Goal: Transaction & Acquisition: Subscribe to service/newsletter

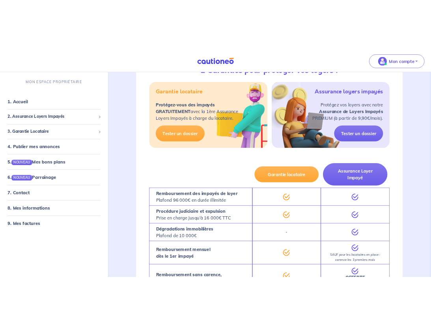
scroll to position [158, 0]
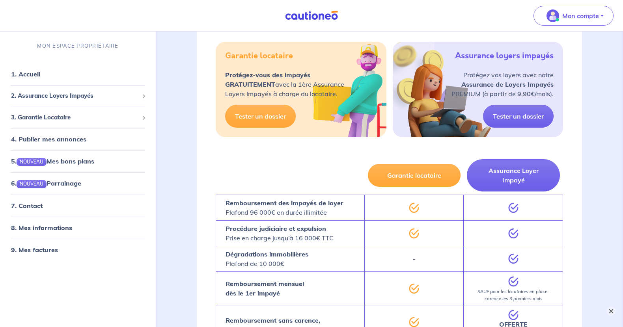
click at [612, 310] on button "×" at bounding box center [610, 311] width 9 height 9
click at [91, 91] on span "2. Assurance Loyers Impayés" at bounding box center [75, 95] width 128 height 9
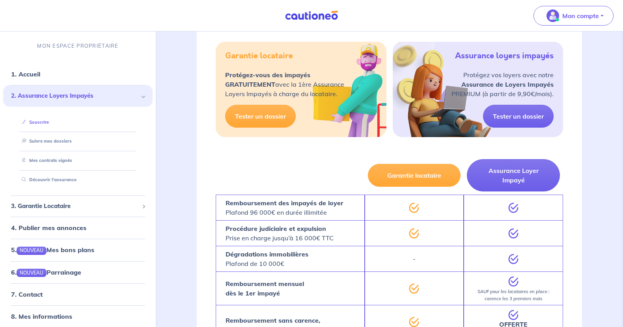
click at [29, 119] on link "Souscrire" at bounding box center [34, 122] width 30 height 6
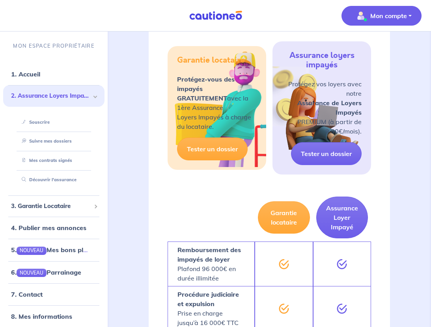
click at [390, 12] on p "Mon compte" at bounding box center [388, 15] width 37 height 9
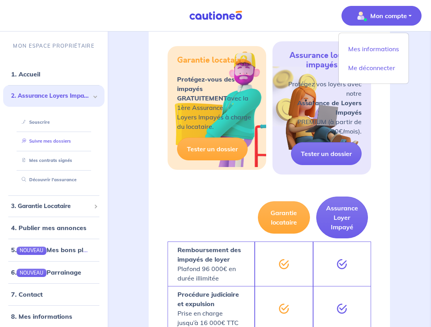
click at [49, 138] on link "Suivre mes dossiers" at bounding box center [45, 141] width 52 height 6
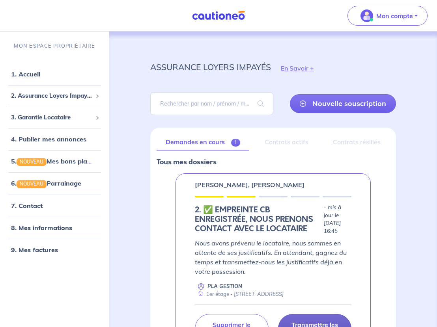
click at [311, 321] on p "Transmettre les justificatifs" at bounding box center [315, 329] width 54 height 16
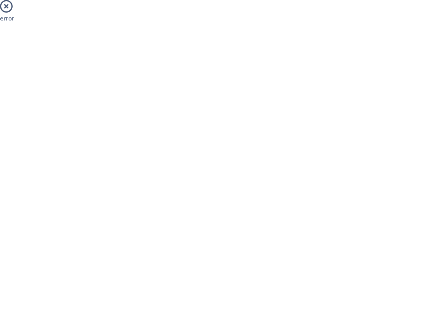
click at [7, 5] on icon at bounding box center [6, 6] width 13 height 13
click at [9, 20] on div "error" at bounding box center [218, 14] width 446 height 29
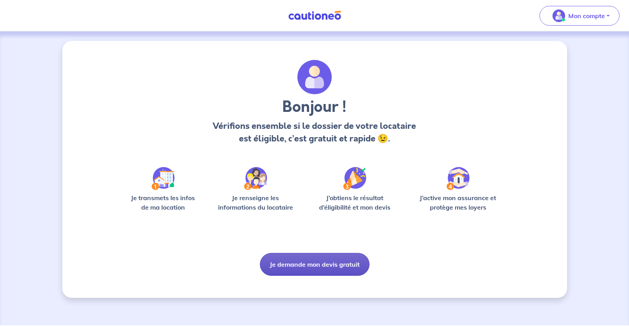
click at [316, 253] on button "Je demande mon devis gratuit" at bounding box center [315, 264] width 110 height 23
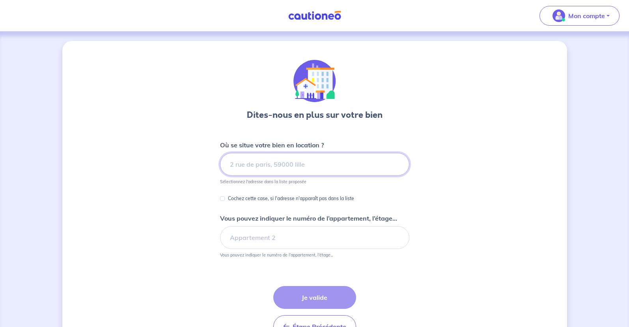
click at [303, 153] on input at bounding box center [314, 164] width 189 height 23
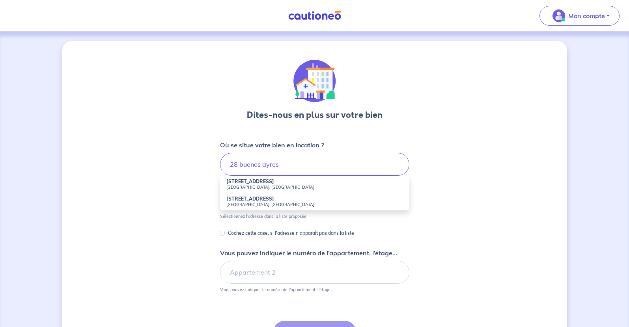
click at [282, 185] on small "[GEOGRAPHIC_DATA], [GEOGRAPHIC_DATA]" at bounding box center [314, 188] width 177 height 6
type input "[STREET_ADDRESS]"
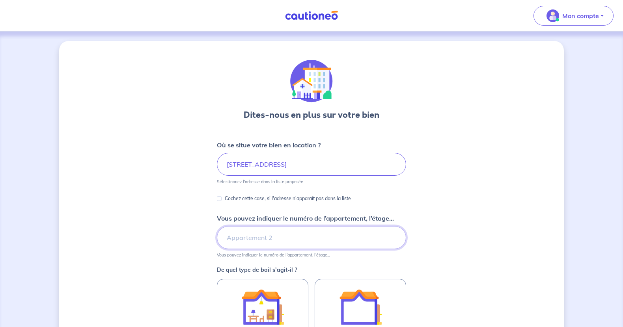
click at [283, 226] on input "Vous pouvez indiquer le numéro de l’appartement, l’étage..." at bounding box center [311, 237] width 189 height 23
type input "1er étage"
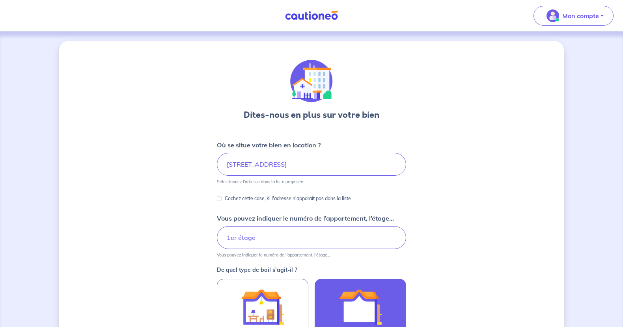
click at [342, 286] on img at bounding box center [360, 307] width 43 height 43
click at [0, 0] on input "Bail vide" at bounding box center [0, 0] width 0 height 0
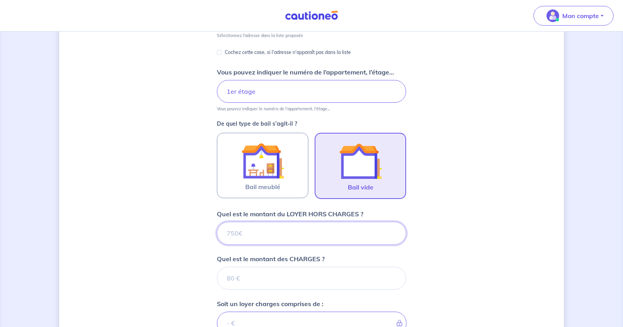
scroll to position [152, 0]
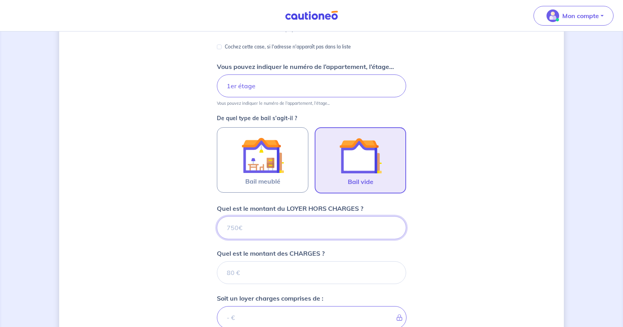
click at [270, 216] on input "Quel est le montant du LOYER HORS CHARGES ?" at bounding box center [311, 227] width 189 height 23
type input "10"
type input "1045"
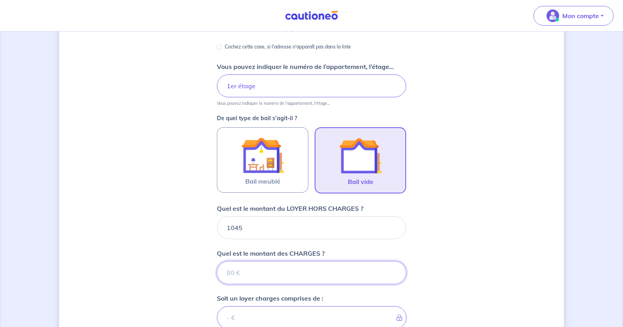
click at [278, 261] on input "Quel est le montant des CHARGES ?" at bounding box center [311, 272] width 189 height 23
type input "10"
type input "1046"
type input "105"
type input "1150"
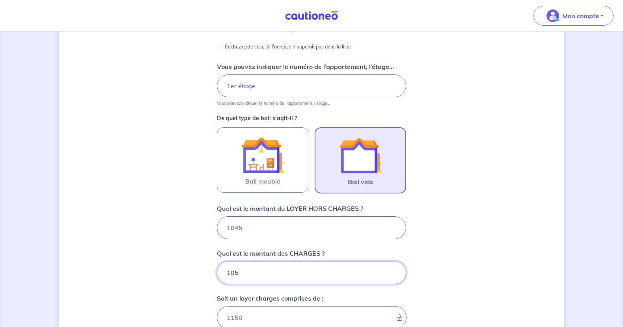
click at [254, 261] on input "105" at bounding box center [311, 272] width 189 height 23
type input "1045"
type input "2090"
click at [264, 261] on input "1045" at bounding box center [311, 272] width 189 height 23
type input "10"
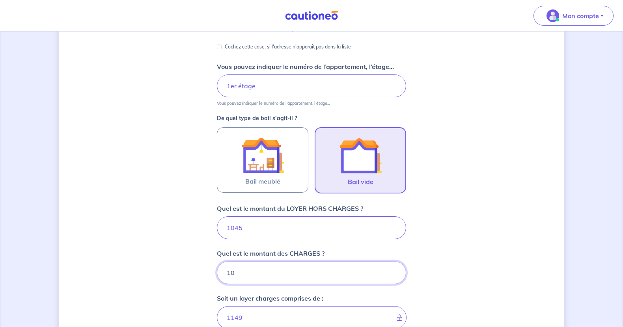
type input "1055"
type input "1"
type input "1046"
type input "105"
type input "1150"
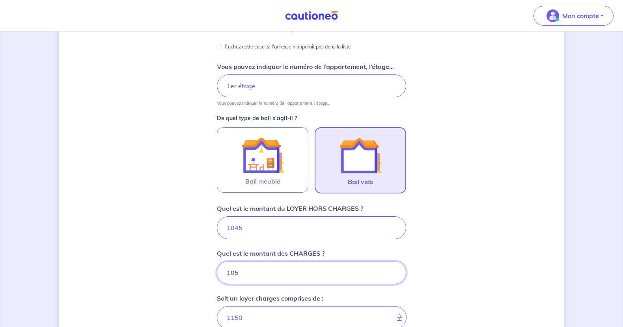
type input "105"
click at [255, 216] on input "1045" at bounding box center [311, 227] width 189 height 23
type input "145"
type input "250"
type input "1145"
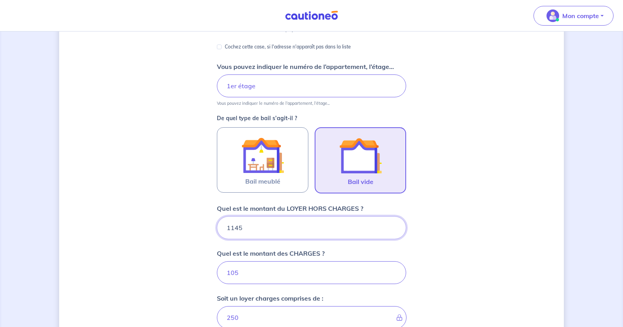
type input "1250"
type input "1145"
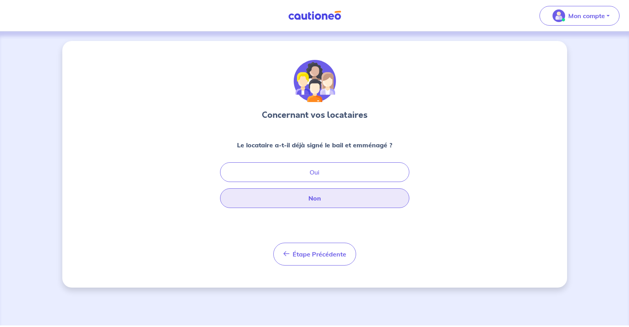
click at [306, 188] on button "Non" at bounding box center [314, 198] width 189 height 20
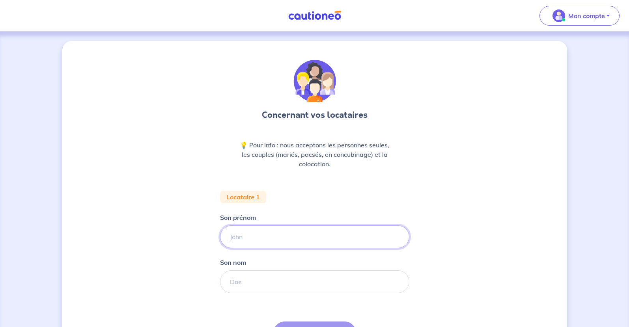
click at [290, 226] on input "Son prénom" at bounding box center [314, 237] width 189 height 23
click at [390, 97] on div "Concernant vos locataires 💡 Pour info : nous acceptons les personnes seules, le…" at bounding box center [314, 221] width 505 height 361
click at [274, 226] on input "Son prénom" at bounding box center [314, 237] width 189 height 23
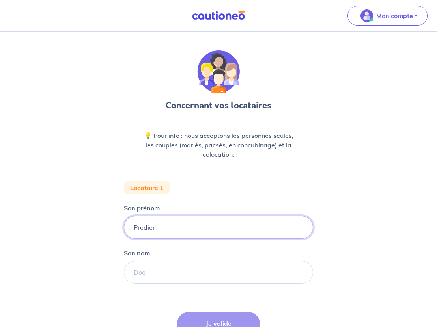
type input "Predieri"
drag, startPoint x: 190, startPoint y: 184, endPoint x: 154, endPoint y: 184, distance: 35.5
click at [154, 216] on input "Predieri" at bounding box center [218, 227] width 189 height 23
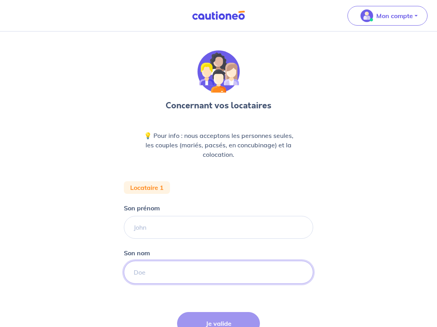
click at [164, 261] on input "Son nom" at bounding box center [218, 272] width 189 height 23
paste input "Predieri"
type input "Predieri"
click at [188, 216] on input "Son prénom" at bounding box center [218, 227] width 189 height 23
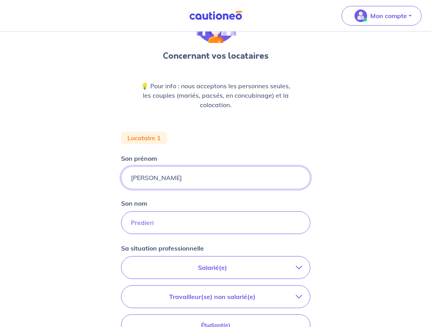
scroll to position [79, 0]
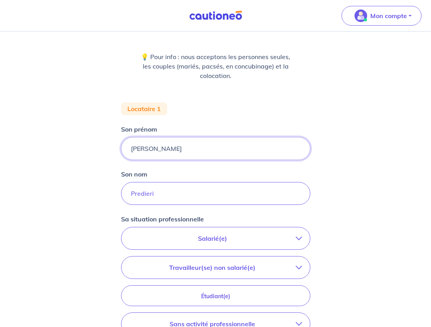
type input "[PERSON_NAME]"
click at [280, 227] on button "Salarié(e)" at bounding box center [215, 238] width 188 height 22
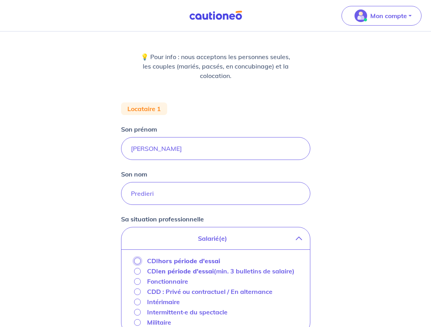
click at [141, 258] on input "CDI hors période d'essai" at bounding box center [137, 261] width 7 height 7
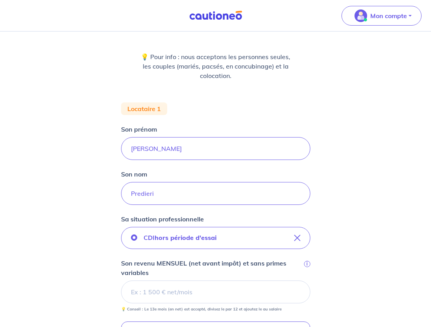
click at [187, 281] on input "Son revenu MENSUEL (net avant impôt) et sans primes variables i" at bounding box center [215, 292] width 189 height 23
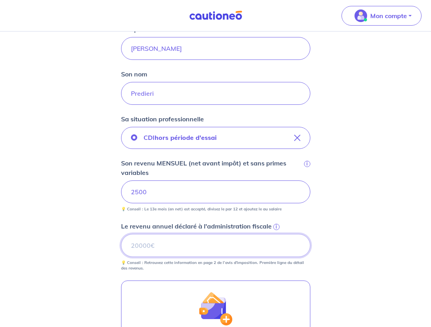
scroll to position [190, 0]
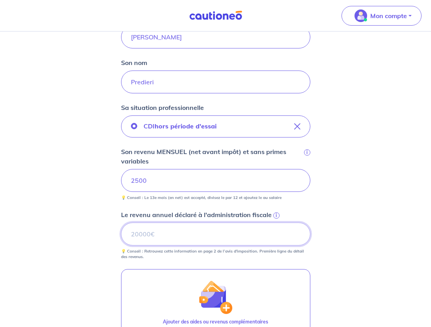
click at [170, 223] on input "Le revenu annuel déclaré à l'administration fiscale i" at bounding box center [215, 234] width 189 height 23
click at [273, 213] on span "i" at bounding box center [276, 216] width 6 height 6
click at [261, 223] on input "Le revenu annuel déclaré à l'administration fiscale i" at bounding box center [215, 234] width 189 height 23
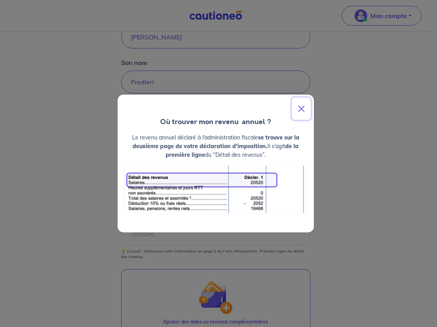
click at [304, 119] on button "Close" at bounding box center [301, 109] width 19 height 22
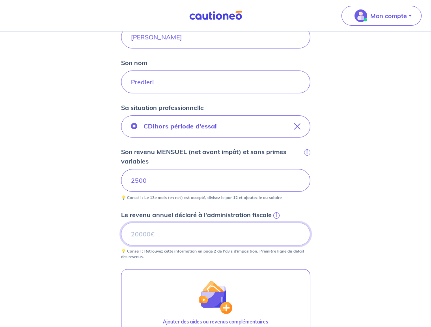
click at [171, 223] on input "Le revenu annuel déclaré à l'administration fiscale i" at bounding box center [215, 234] width 189 height 23
click at [380, 202] on div "Concernant vos locataires 💡 Pour info : nous acceptons les personnes seules, le…" at bounding box center [215, 155] width 431 height 628
click at [181, 223] on input "20352" at bounding box center [215, 234] width 189 height 23
type input "20351"
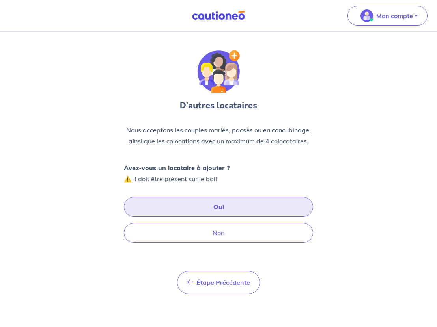
click at [218, 197] on button "Oui" at bounding box center [218, 207] width 189 height 20
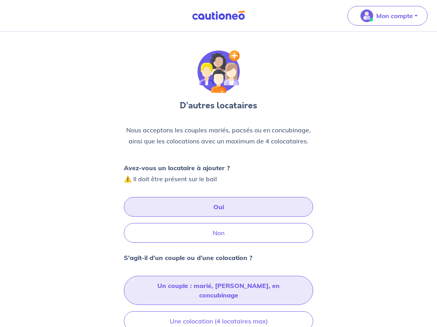
click at [207, 276] on button "Un couple : marié, [PERSON_NAME], en concubinage" at bounding box center [218, 290] width 189 height 29
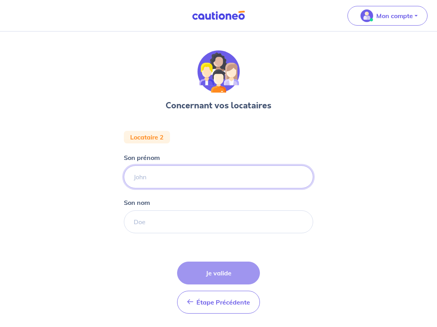
click at [197, 166] on input "Son prénom" at bounding box center [218, 177] width 189 height 23
type input "[PERSON_NAME]"
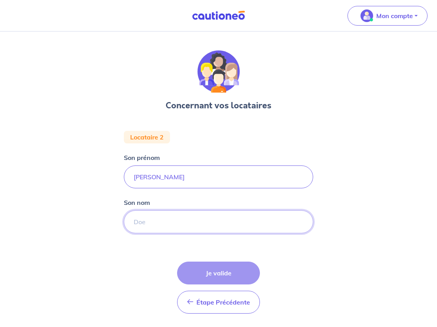
click at [209, 211] on input "Son nom" at bounding box center [218, 222] width 189 height 23
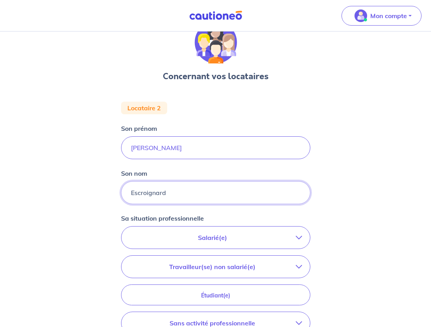
scroll to position [54, 0]
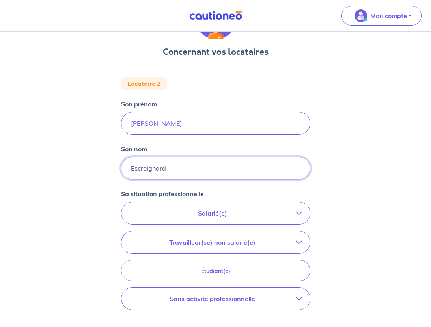
type input "Escroignard"
click at [212, 209] on p "Salarié(e)" at bounding box center [212, 213] width 166 height 9
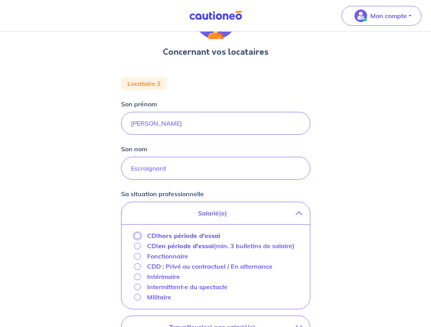
click at [141, 233] on input "CDI hors période d'essai" at bounding box center [137, 236] width 7 height 7
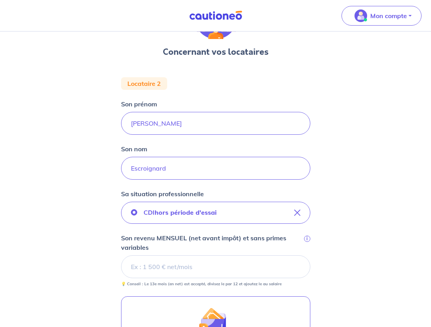
click at [214, 255] on input "Son revenu MENSUEL (net avant impôt) et sans primes variables i" at bounding box center [215, 266] width 189 height 23
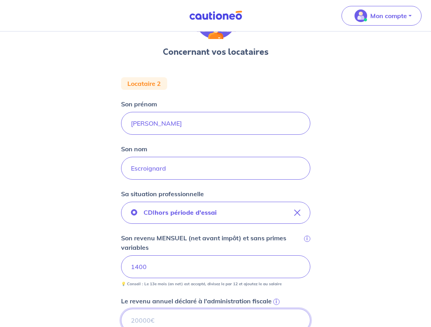
click at [196, 309] on input "Le revenu annuel déclaré à l'administration fiscale i" at bounding box center [215, 320] width 189 height 23
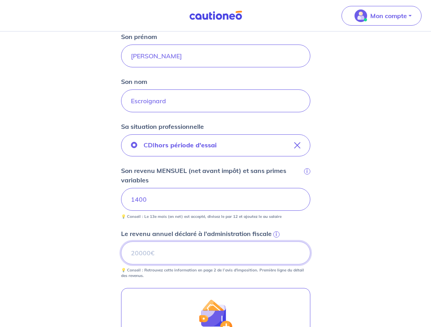
scroll to position [153, 0]
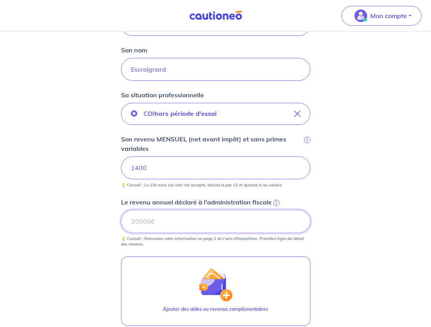
click at [177, 210] on input "Le revenu annuel déclaré à l'administration fiscale i" at bounding box center [215, 221] width 189 height 23
click at [168, 210] on input "Le revenu annuel déclaré à l'administration fiscale i" at bounding box center [215, 221] width 189 height 23
type input "9146"
click at [327, 215] on div "Concernant vos locataires Locataire 2 Son prénom [PERSON_NAME] nom Escroignard …" at bounding box center [215, 168] width 431 height 578
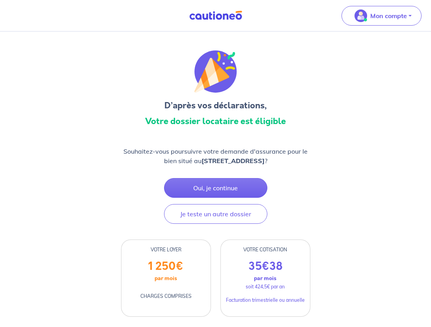
click at [267, 260] on div "35 € 38 par mois soit 424,5€ par an Facturation trimestrielle ou annuelle" at bounding box center [265, 288] width 89 height 57
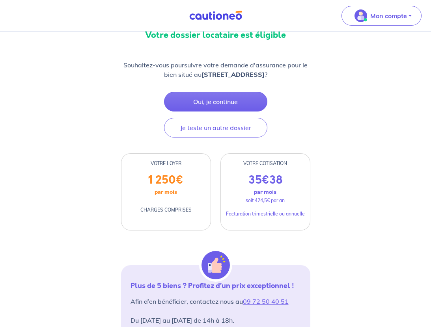
scroll to position [23, 0]
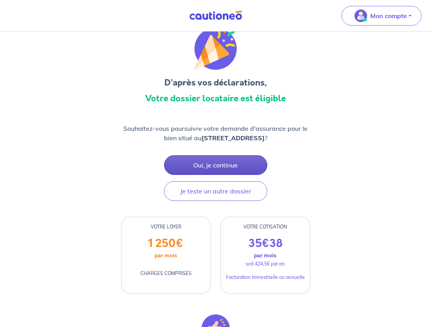
click at [218, 155] on button "Oui, je continue" at bounding box center [215, 165] width 103 height 20
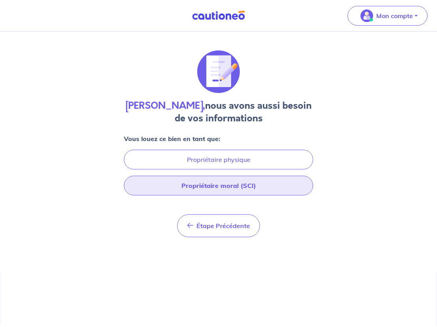
click at [222, 176] on button "Propriétaire moral (SCI)" at bounding box center [218, 186] width 189 height 20
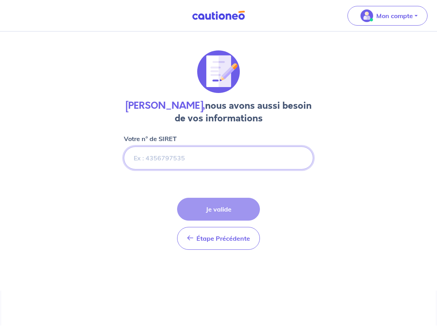
click at [211, 147] on input "Votre n° de SIRET" at bounding box center [218, 158] width 189 height 23
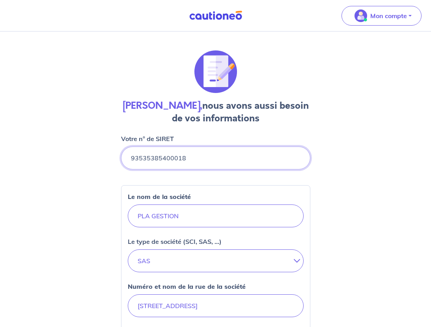
click at [201, 147] on input "Votre n° de SIRET" at bounding box center [215, 158] width 189 height 23
type input "93535385400018"
click at [214, 205] on input "PLA GESTION" at bounding box center [216, 216] width 176 height 23
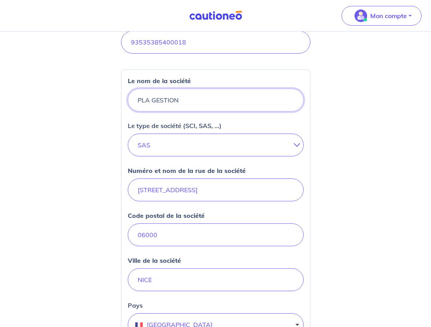
scroll to position [118, 0]
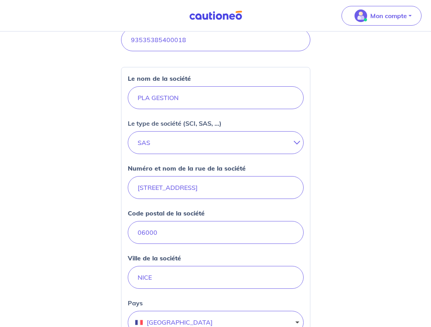
radio input "true"
select select "FR"
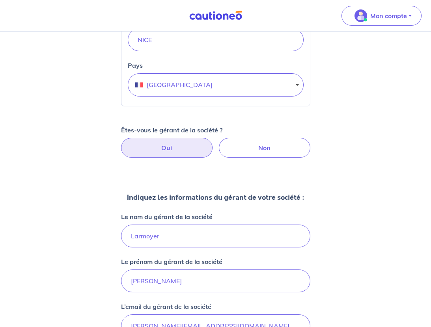
scroll to position [399, 0]
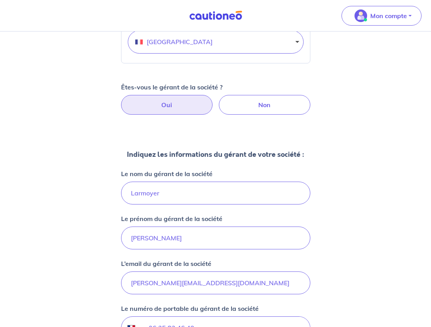
drag, startPoint x: 254, startPoint y: 190, endPoint x: 172, endPoint y: 194, distance: 82.1
type input "[DATE]"
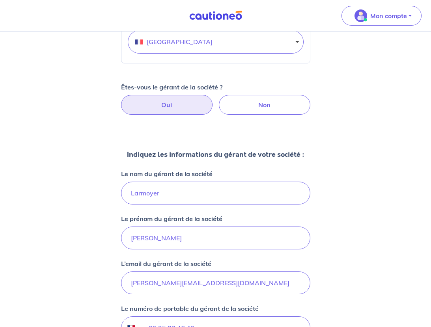
type input "[GEOGRAPHIC_DATA] ([GEOGRAPHIC_DATA])"
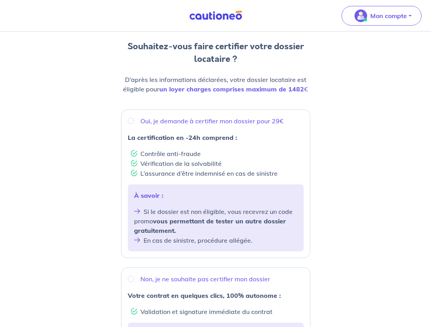
scroll to position [44, 0]
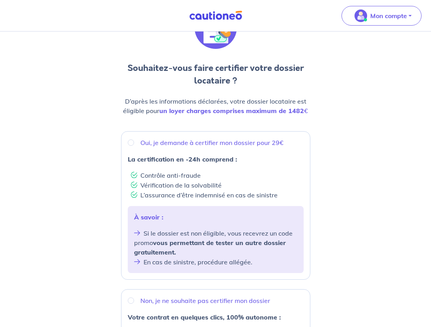
click at [211, 138] on p "Oui, je demande à certifier mon dossier pour 29€" at bounding box center [211, 142] width 143 height 9
click at [134, 140] on input "Oui, je demande à certifier mon dossier pour 29€" at bounding box center [131, 143] width 6 height 6
radio input "true"
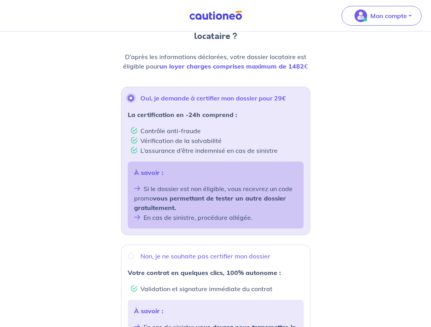
scroll to position [123, 0]
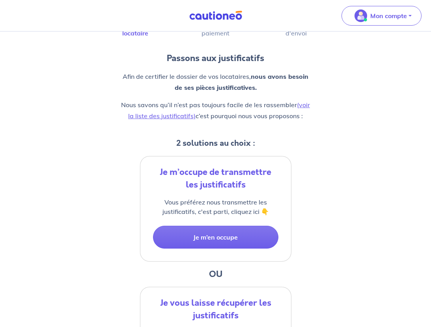
scroll to position [69, 0]
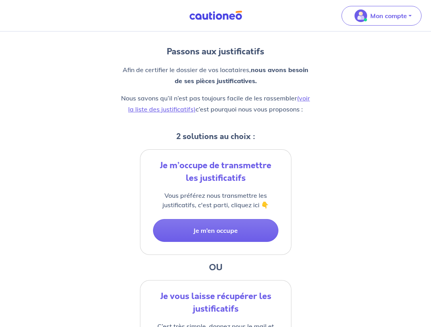
select select "FR"
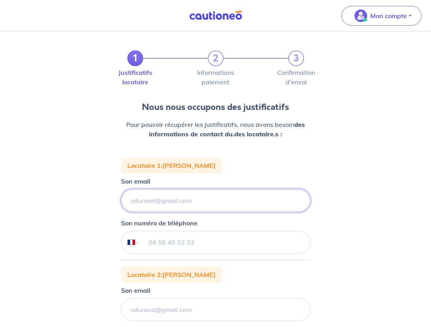
click at [205, 189] on input "Son email" at bounding box center [215, 200] width 189 height 23
paste input "[EMAIL_ADDRESS][DOMAIN_NAME]"
type input "[EMAIL_ADDRESS][DOMAIN_NAME]"
click at [206, 231] on input "tel" at bounding box center [224, 242] width 170 height 22
paste input "630873193"
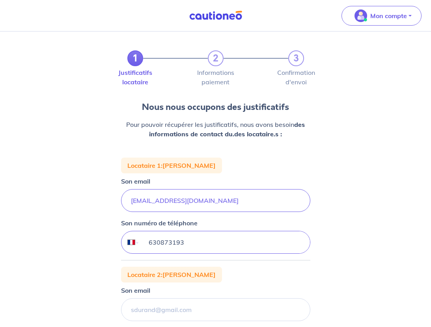
click at [166, 231] on input "630873193" at bounding box center [224, 242] width 170 height 22
type input "06 30 87 31 93"
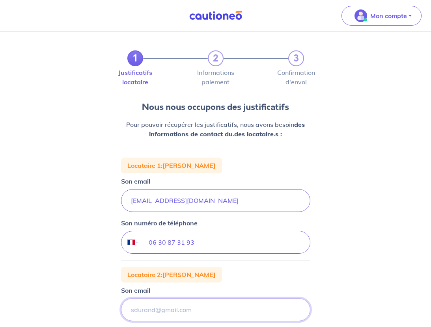
click at [214, 212] on input "Son email" at bounding box center [215, 200] width 189 height 23
paste input "[EMAIL_ADDRESS][DOMAIN_NAME]"
type input "[EMAIL_ADDRESS][DOMAIN_NAME]"
paste input "336412008"
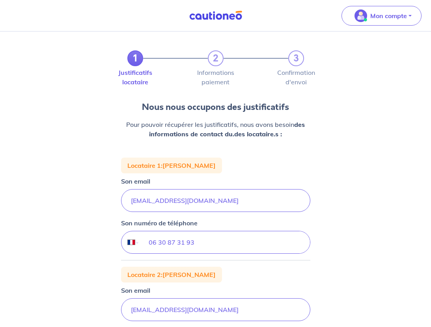
type input "03 36 41 20 08"
click at [382, 244] on div "1 2 3 Justificatifs locataire Informations paiement Confirmation d'envoi Nous n…" at bounding box center [215, 274] width 431 height 485
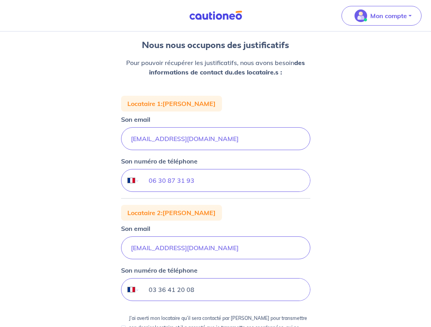
click at [202, 279] on input "03 36 41 20 08" at bounding box center [224, 290] width 170 height 22
click at [190, 314] on p "J’ai averti mon locataire qu’il sera contacté par [PERSON_NAME] pour transmettr…" at bounding box center [219, 328] width 181 height 28
click at [126, 326] on input "J’ai averti mon locataire qu’il sera contacté par [PERSON_NAME] pour transmettr…" at bounding box center [123, 328] width 5 height 5
checkbox input "true"
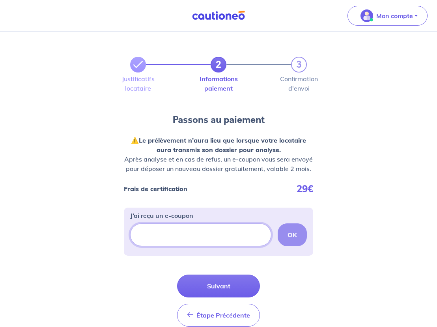
click at [186, 224] on input "J’ai reçu un e-coupon" at bounding box center [200, 235] width 141 height 23
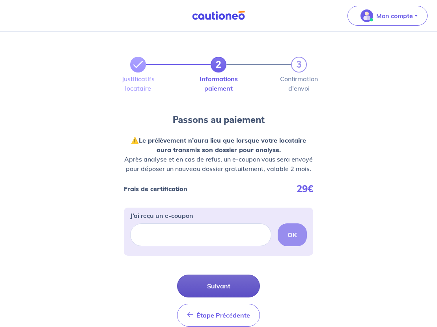
click at [220, 275] on button "Suivant" at bounding box center [218, 286] width 83 height 23
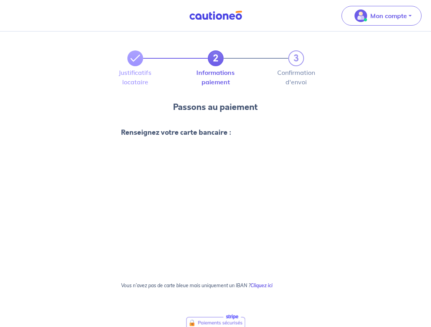
click at [314, 211] on div "2 3 Justificatifs locataire Informations paiement Confirmation d'envoi Passons …" at bounding box center [215, 247] width 431 height 430
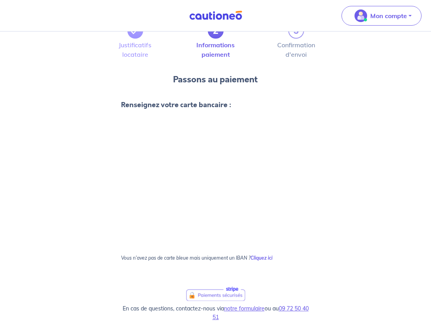
scroll to position [55, 0]
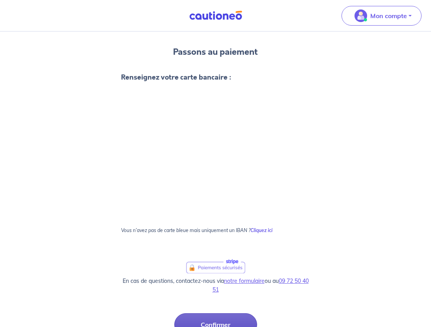
click at [215, 313] on button "Confirmer" at bounding box center [215, 324] width 83 height 23
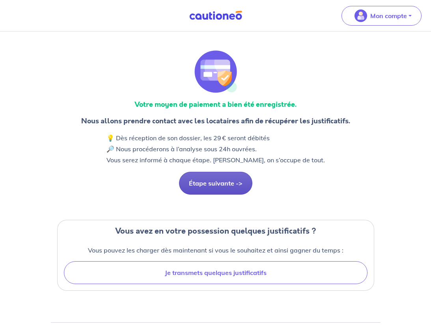
click at [218, 172] on button "Étape suivante ->" at bounding box center [215, 183] width 73 height 23
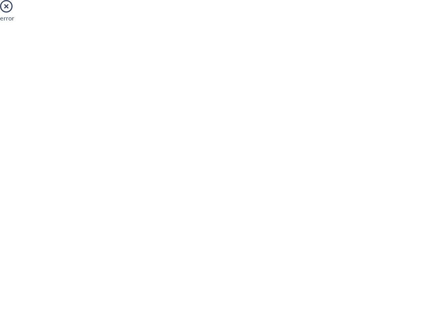
click at [161, 29] on html "error Navigated to new page at /pbi/contract-preparation/" at bounding box center [218, 14] width 437 height 29
click at [319, 29] on html "error" at bounding box center [218, 14] width 437 height 29
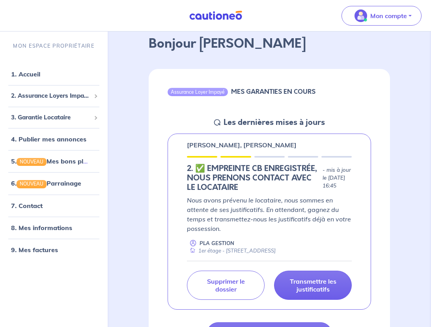
scroll to position [39, 0]
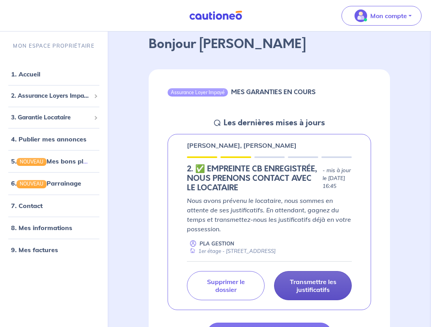
click at [322, 278] on p "Transmettre les justificatifs" at bounding box center [313, 286] width 58 height 16
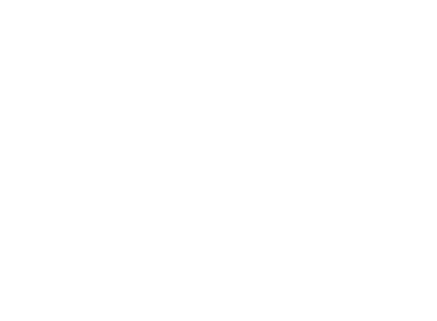
scroll to position [0, 0]
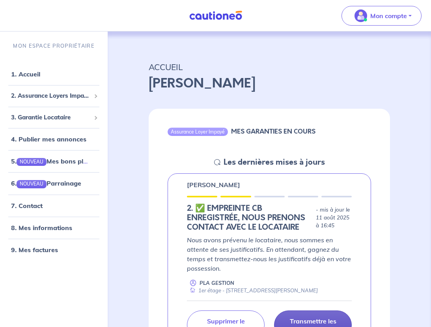
click at [325, 317] on p "Transmettre les justificatifs" at bounding box center [313, 325] width 58 height 16
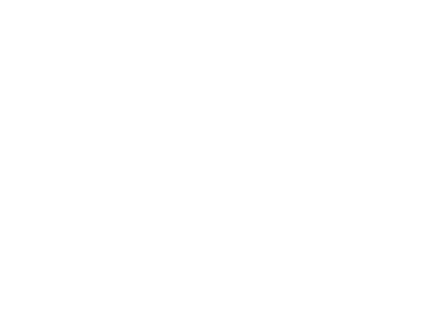
click at [147, 0] on html at bounding box center [218, 0] width 437 height 0
click at [21, 0] on html at bounding box center [218, 0] width 437 height 0
